Goal: Information Seeking & Learning: Learn about a topic

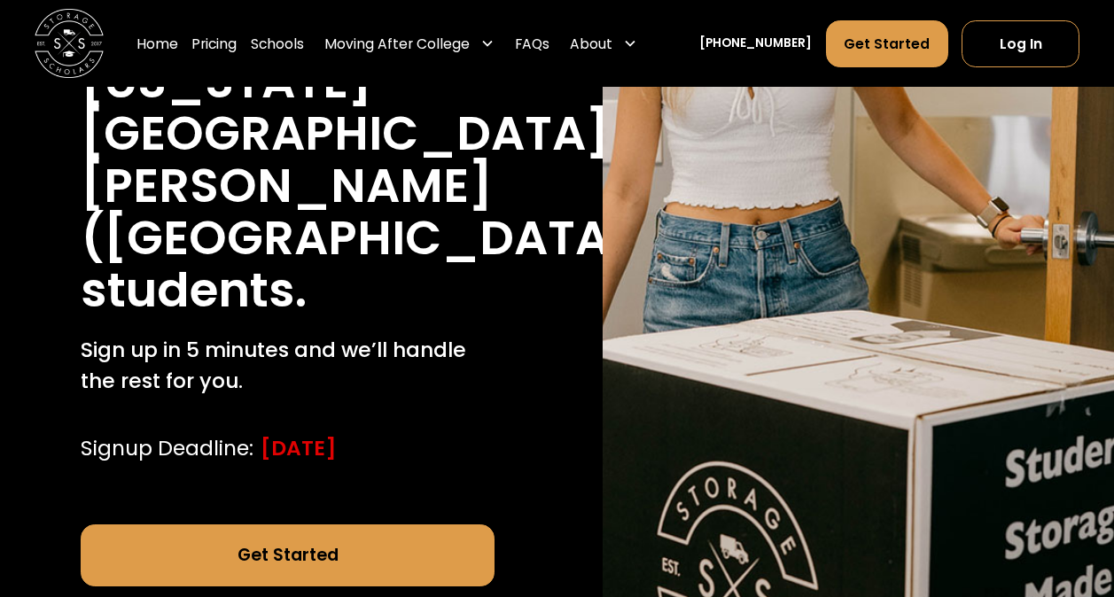
scroll to position [532, 0]
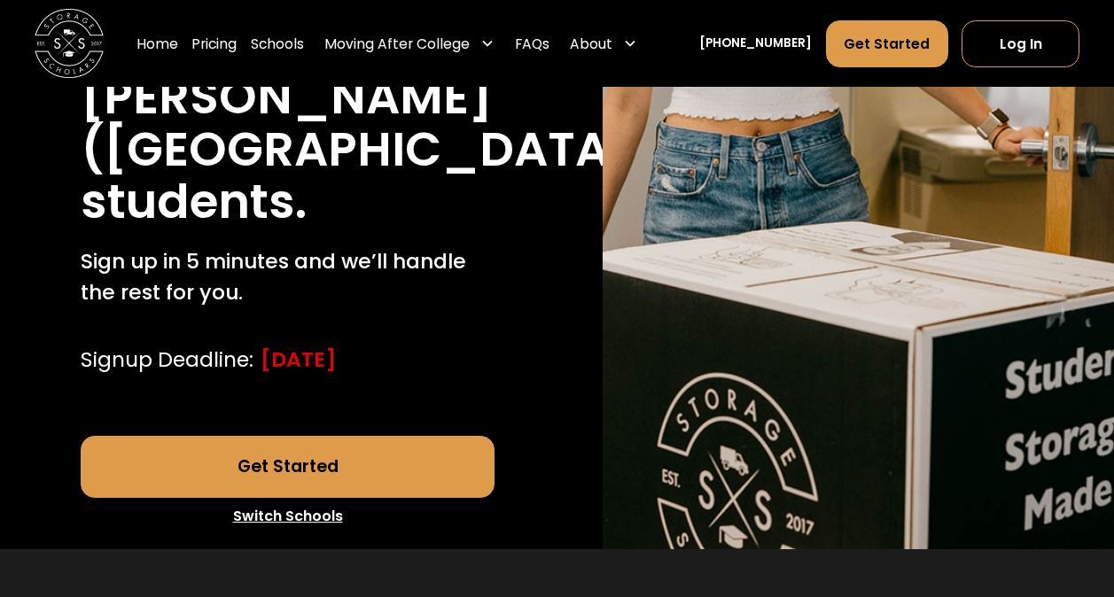
click at [309, 436] on link "Get Started" at bounding box center [288, 467] width 414 height 62
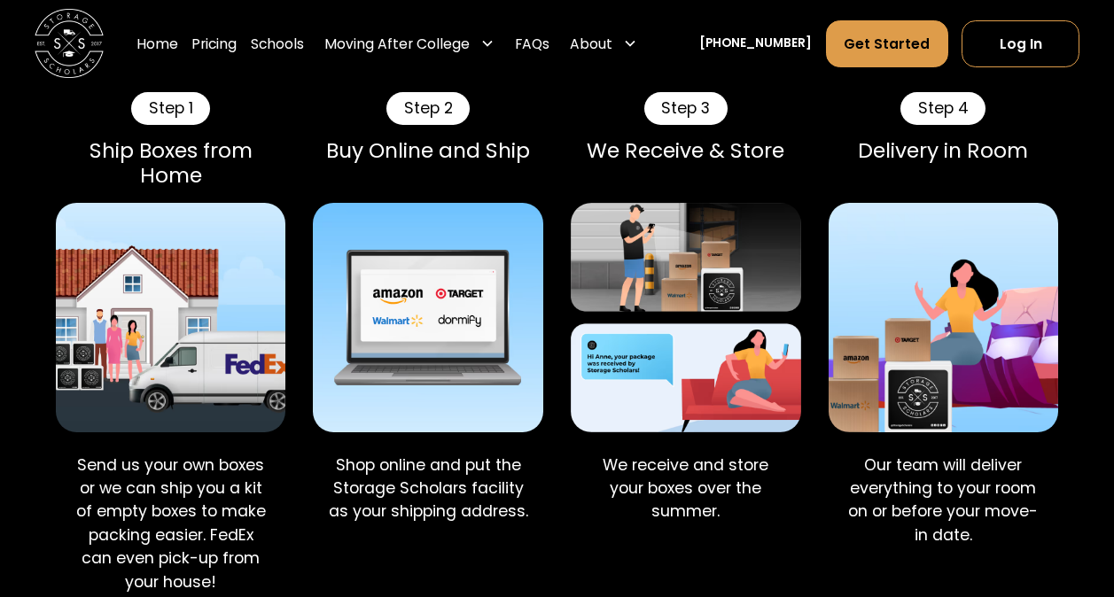
scroll to position [1772, 0]
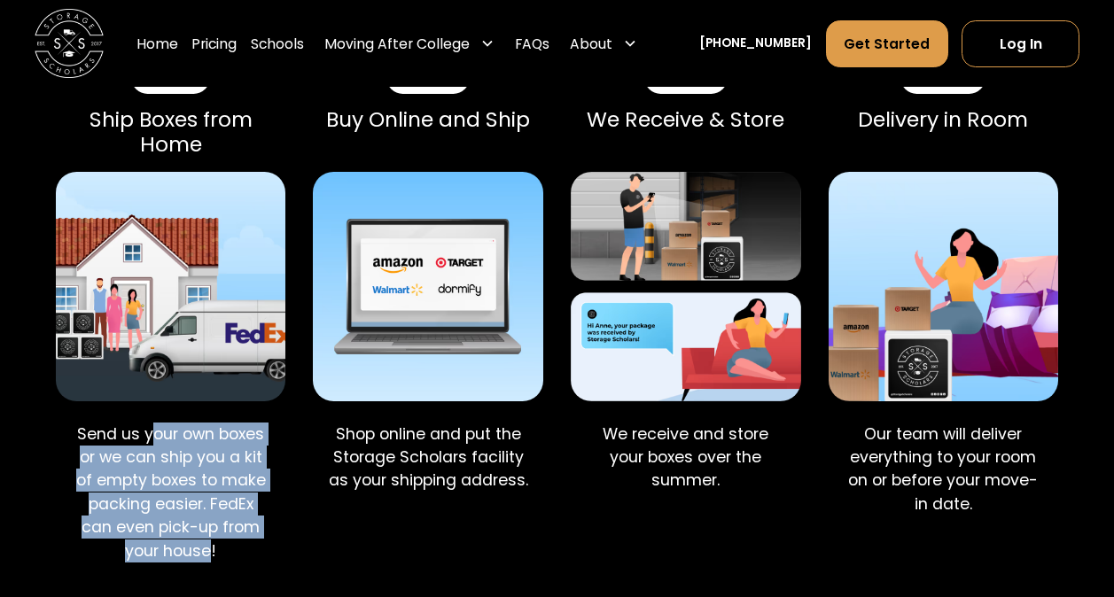
drag, startPoint x: 147, startPoint y: 387, endPoint x: 214, endPoint y: 499, distance: 129.9
click at [213, 499] on p "Send us your own boxes or we can ship you a kit of empty boxes to make packing …" at bounding box center [170, 493] width 202 height 140
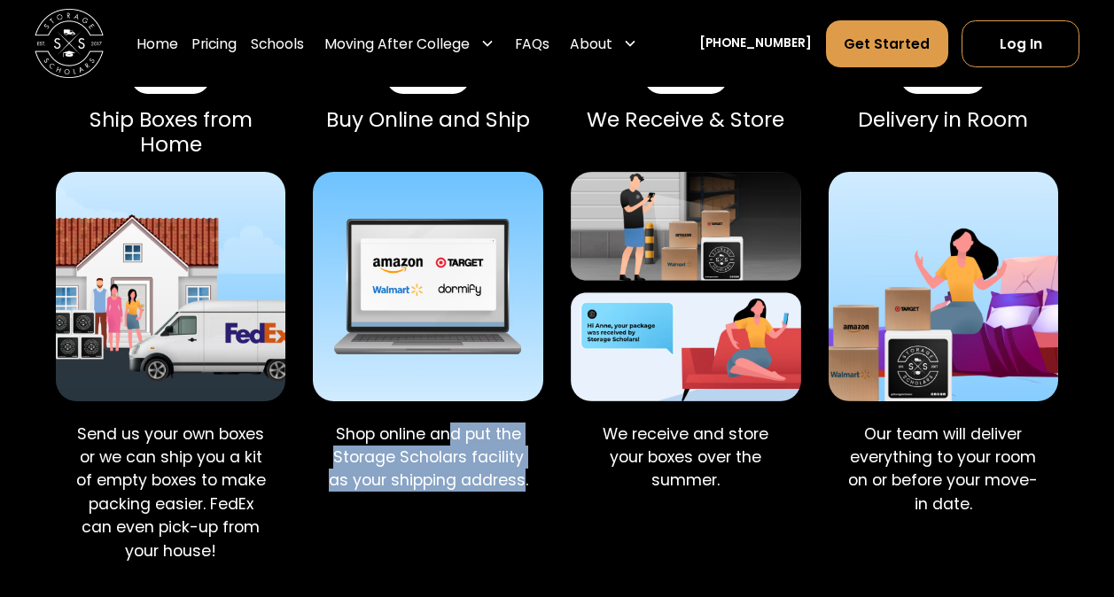
drag, startPoint x: 453, startPoint y: 386, endPoint x: 524, endPoint y: 422, distance: 79.2
click at [524, 423] on p "Shop online and put the Storage Scholars facility as your shipping address." at bounding box center [428, 458] width 202 height 70
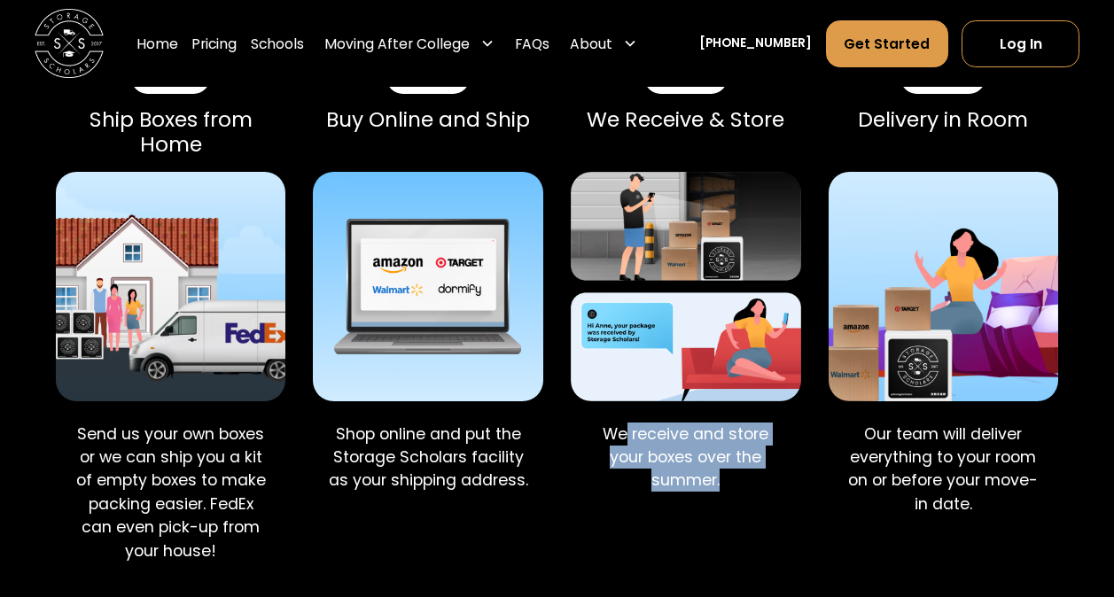
drag, startPoint x: 524, startPoint y: 422, endPoint x: 721, endPoint y: 424, distance: 197.6
click at [721, 424] on p "We receive and store your boxes over the summer." at bounding box center [686, 458] width 202 height 70
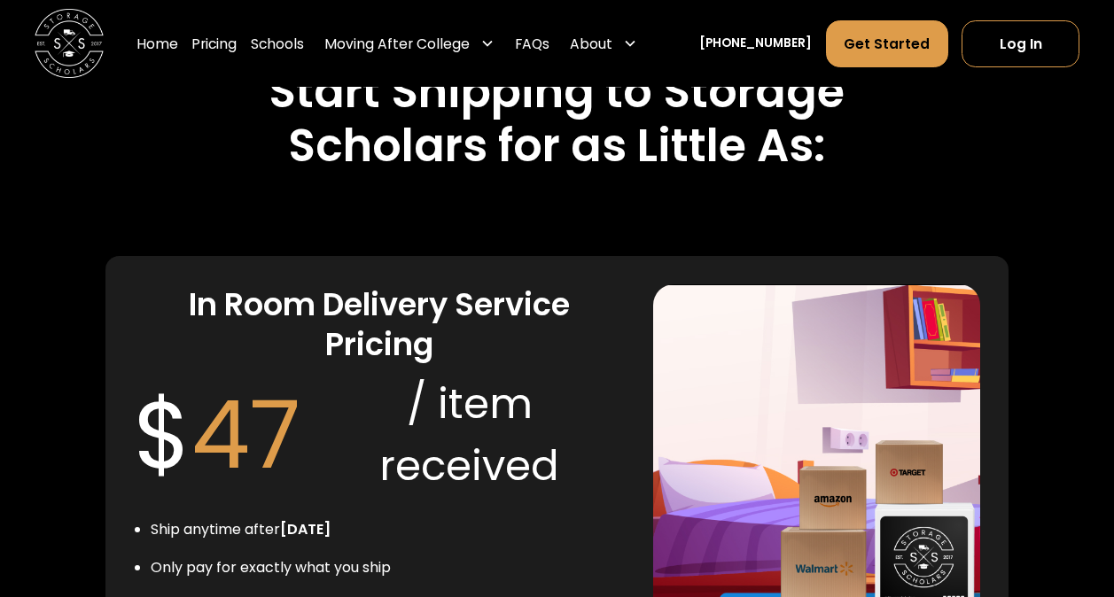
scroll to position [3810, 0]
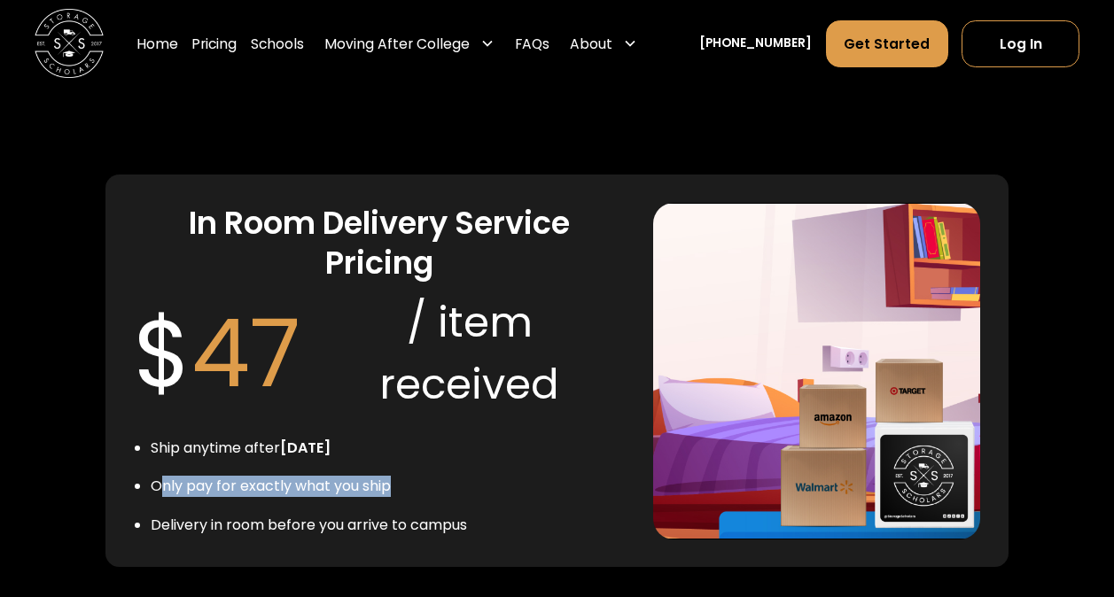
drag, startPoint x: 165, startPoint y: 447, endPoint x: 397, endPoint y: 438, distance: 232.3
click at [397, 476] on li "Only pay for exactly what you ship" at bounding box center [309, 486] width 316 height 21
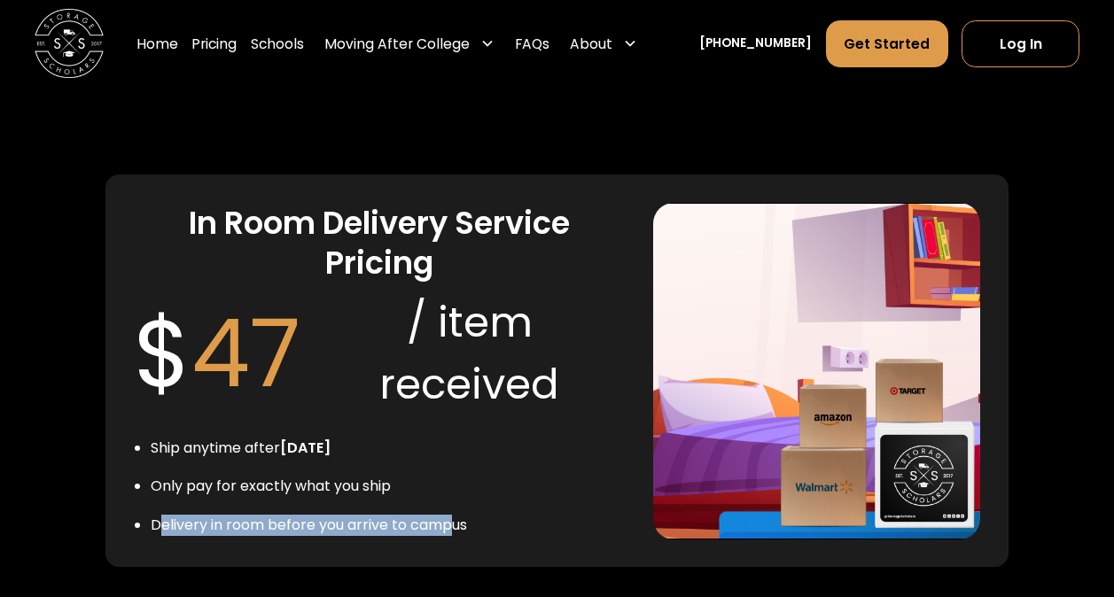
drag, startPoint x: 157, startPoint y: 481, endPoint x: 455, endPoint y: 473, distance: 297.8
click at [455, 515] on li "Delivery in room before you arrive to campus" at bounding box center [309, 525] width 316 height 21
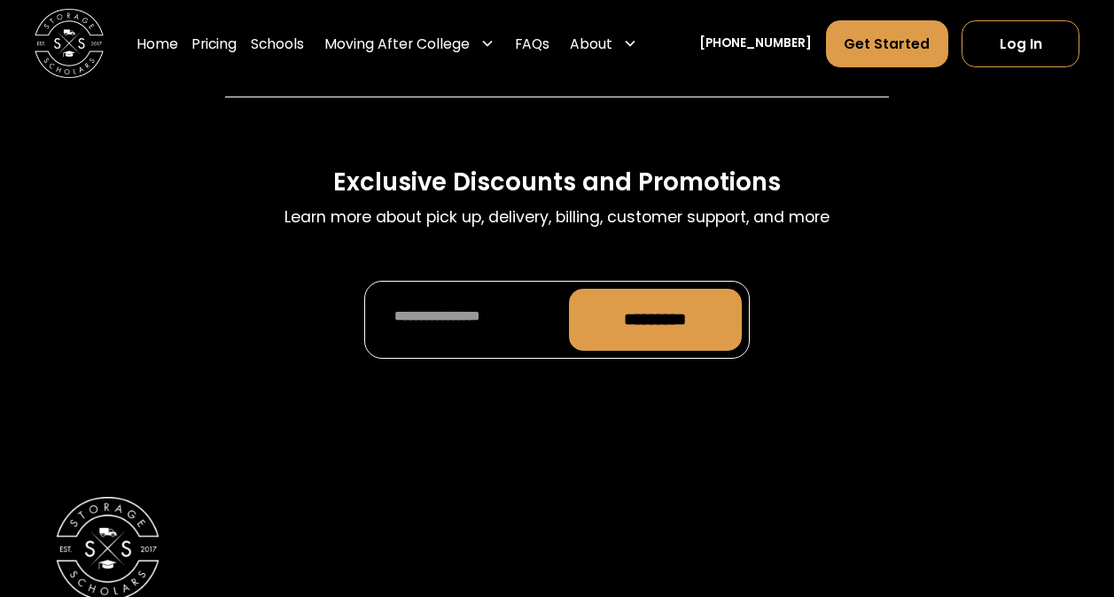
scroll to position [8746, 0]
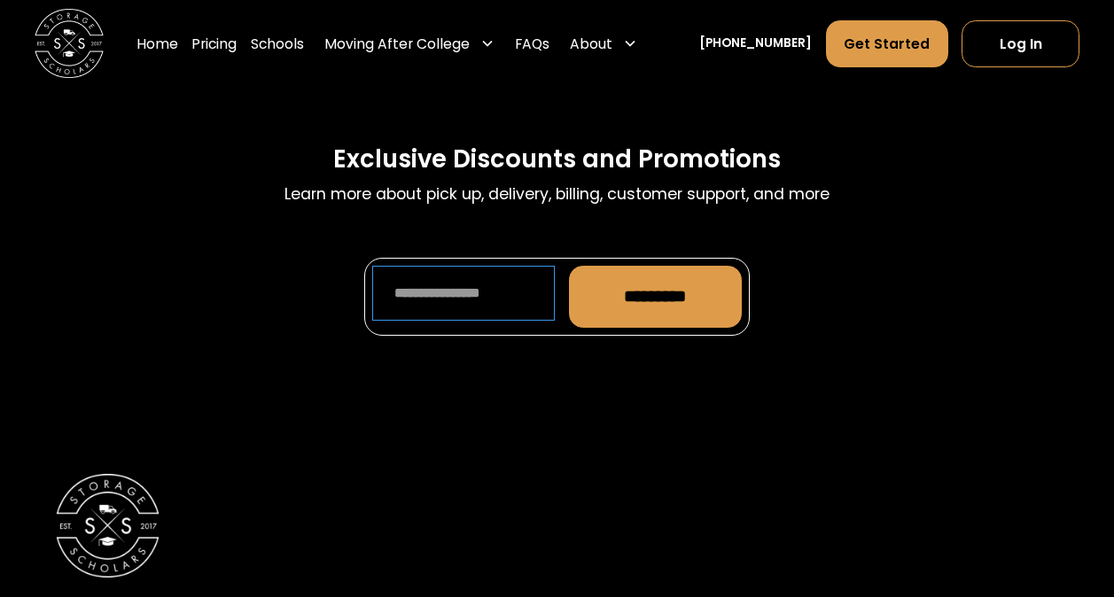
click at [486, 266] on input "Promo Form" at bounding box center [463, 293] width 183 height 55
type input "**********"
click at [691, 266] on input "*********" at bounding box center [655, 297] width 173 height 62
type input "**********"
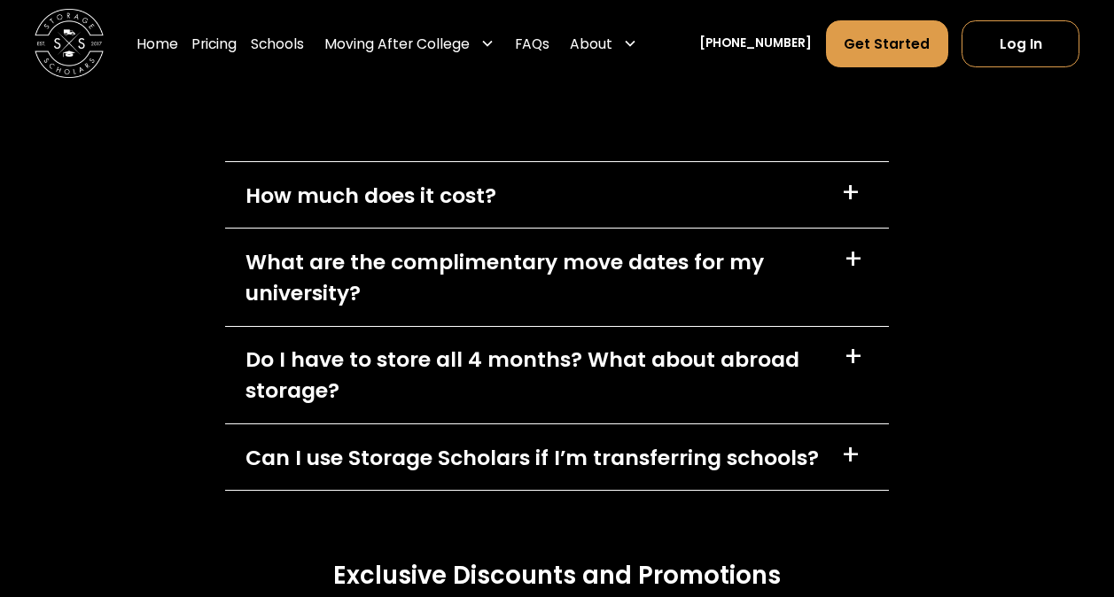
scroll to position [8303, 0]
